Goal: Find specific page/section: Find specific page/section

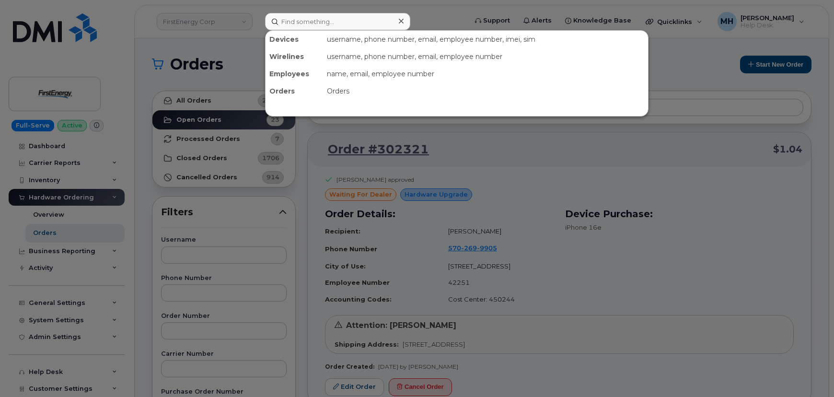
click at [278, 19] on input at bounding box center [337, 21] width 145 height 17
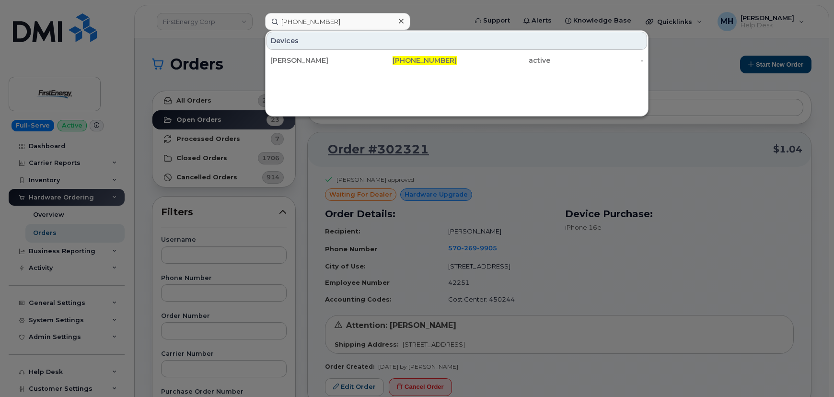
type input "[PHONE_NUMBER]"
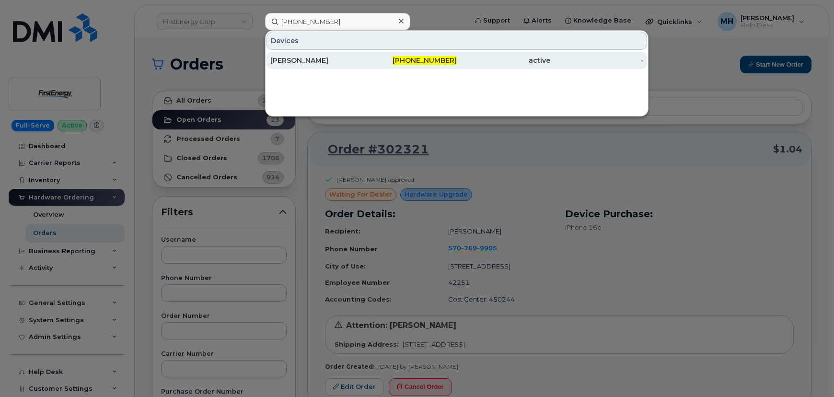
click at [465, 57] on div "active" at bounding box center [503, 61] width 93 height 10
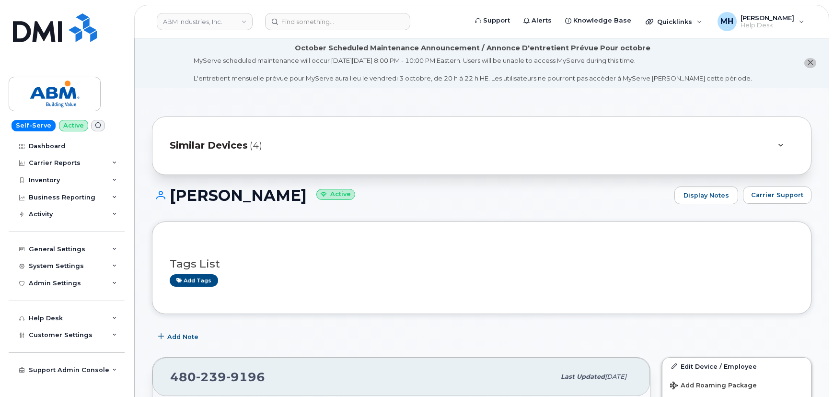
drag, startPoint x: 824, startPoint y: 197, endPoint x: 757, endPoint y: 162, distance: 75.7
click at [780, 211] on div "CHAD HOUSTON Active Display Notes Carrier Support" at bounding box center [481, 203] width 659 height 35
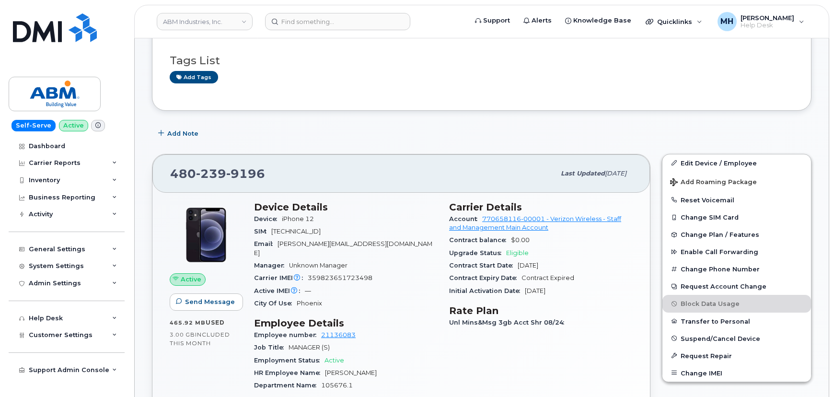
scroll to position [218, 0]
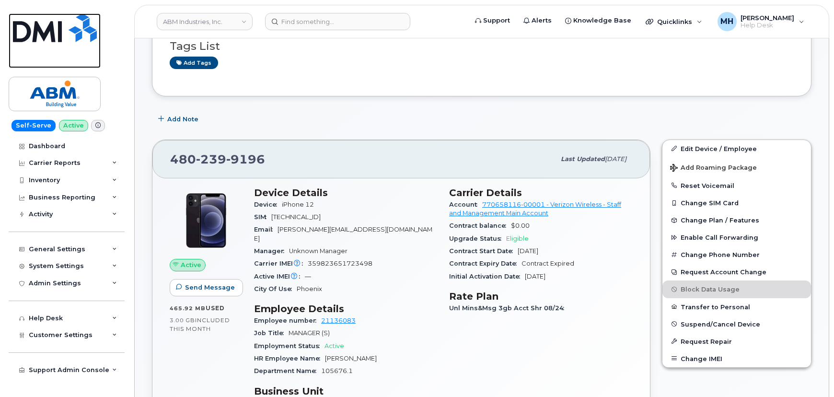
click at [86, 64] on link at bounding box center [55, 40] width 92 height 55
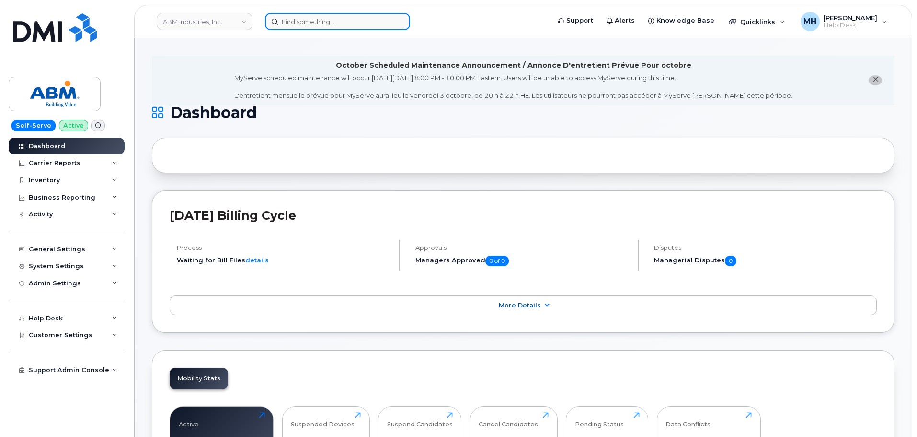
click at [362, 18] on input at bounding box center [337, 21] width 145 height 17
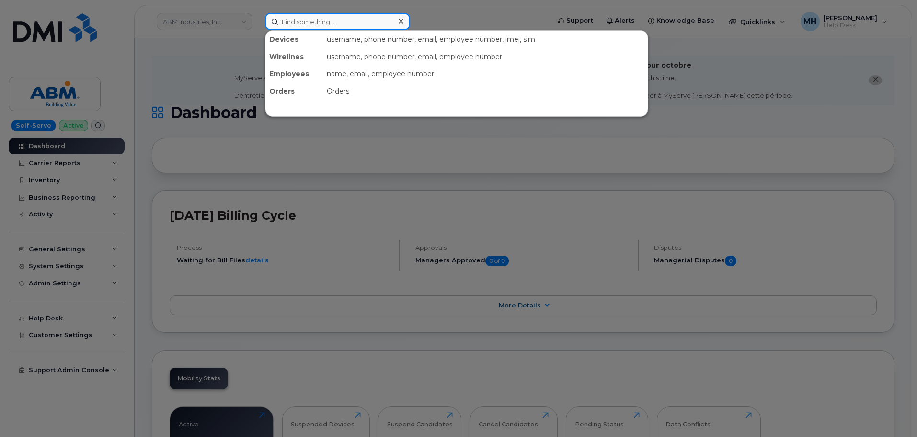
paste input "[PHONE_NUMBER]"
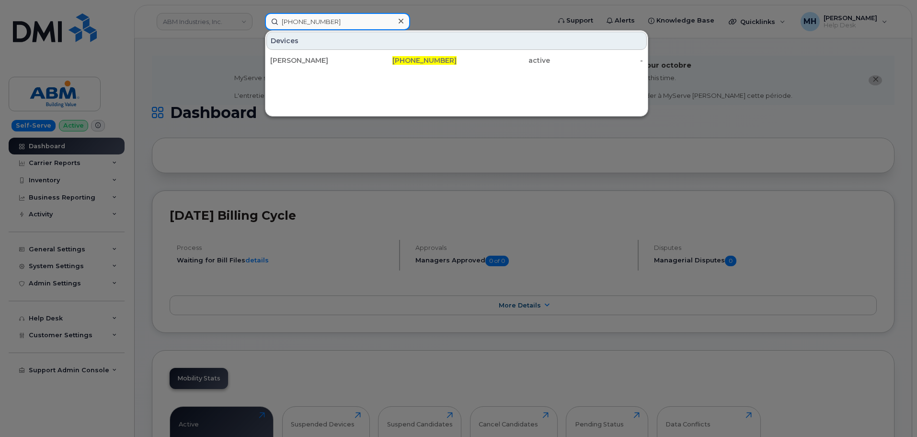
type input "[PHONE_NUMBER]"
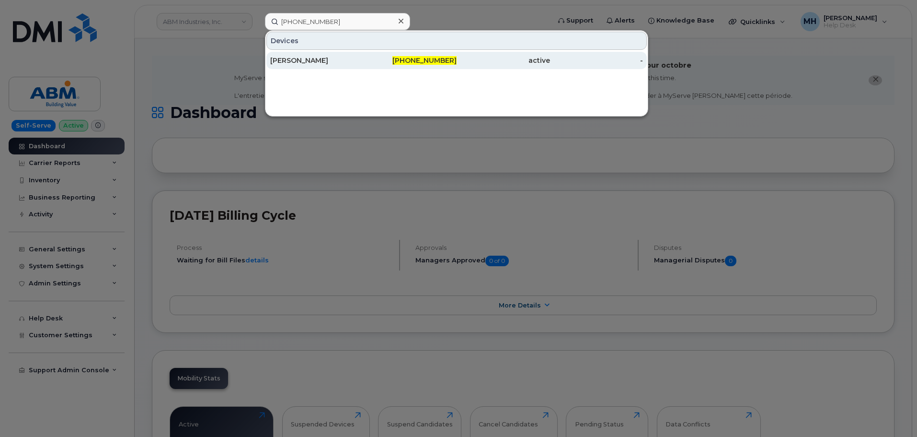
click at [325, 54] on div "[PERSON_NAME]" at bounding box center [316, 60] width 93 height 17
